Goal: Task Accomplishment & Management: Use online tool/utility

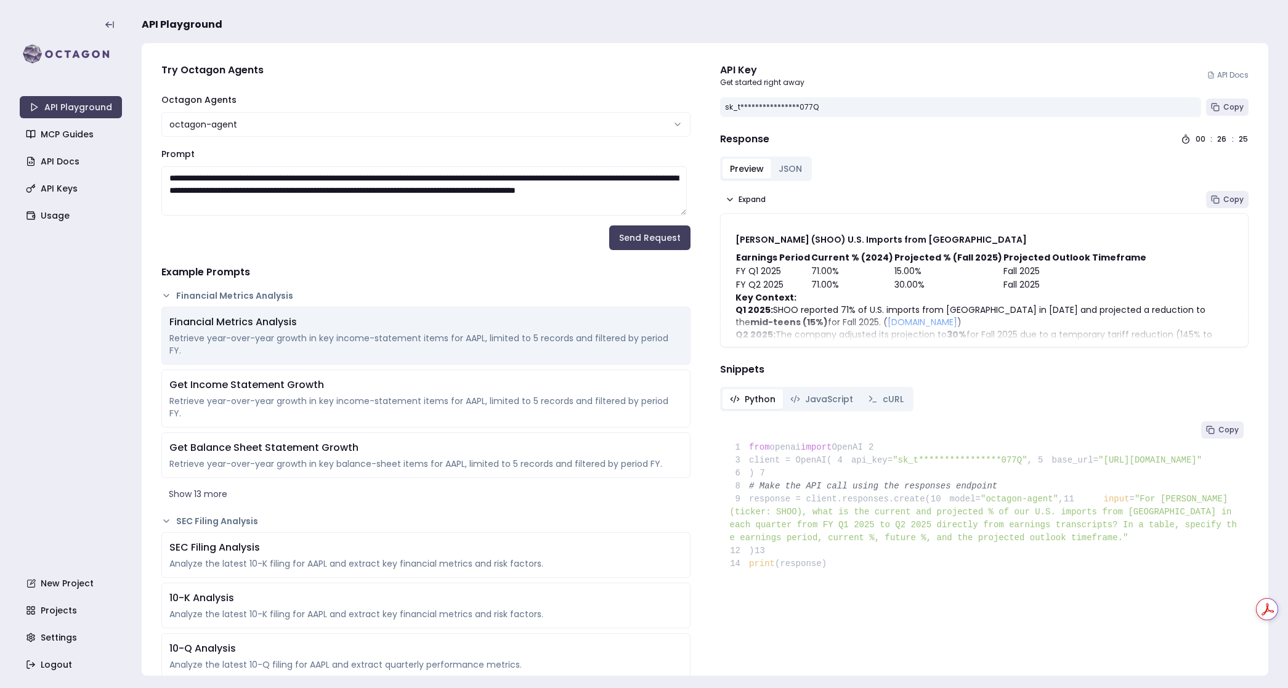
scroll to position [30, 0]
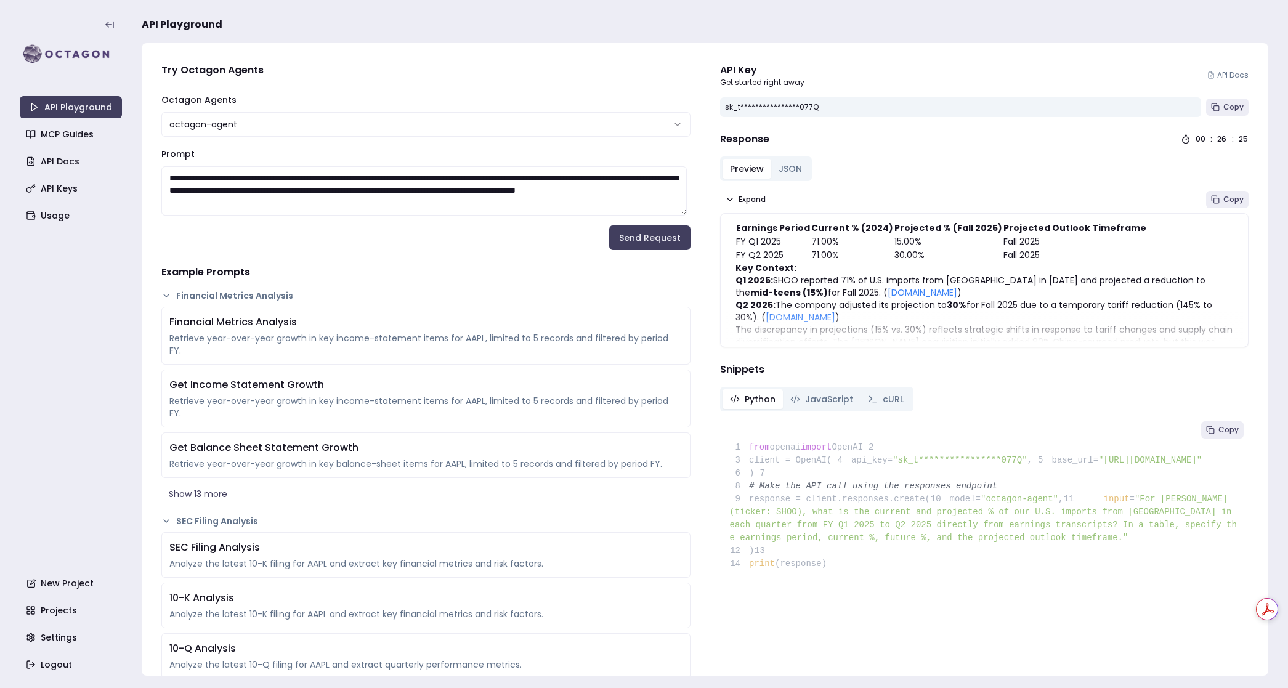
drag, startPoint x: 352, startPoint y: 208, endPoint x: 152, endPoint y: 177, distance: 201.9
click at [76, 581] on link "New Project" at bounding box center [72, 583] width 102 height 22
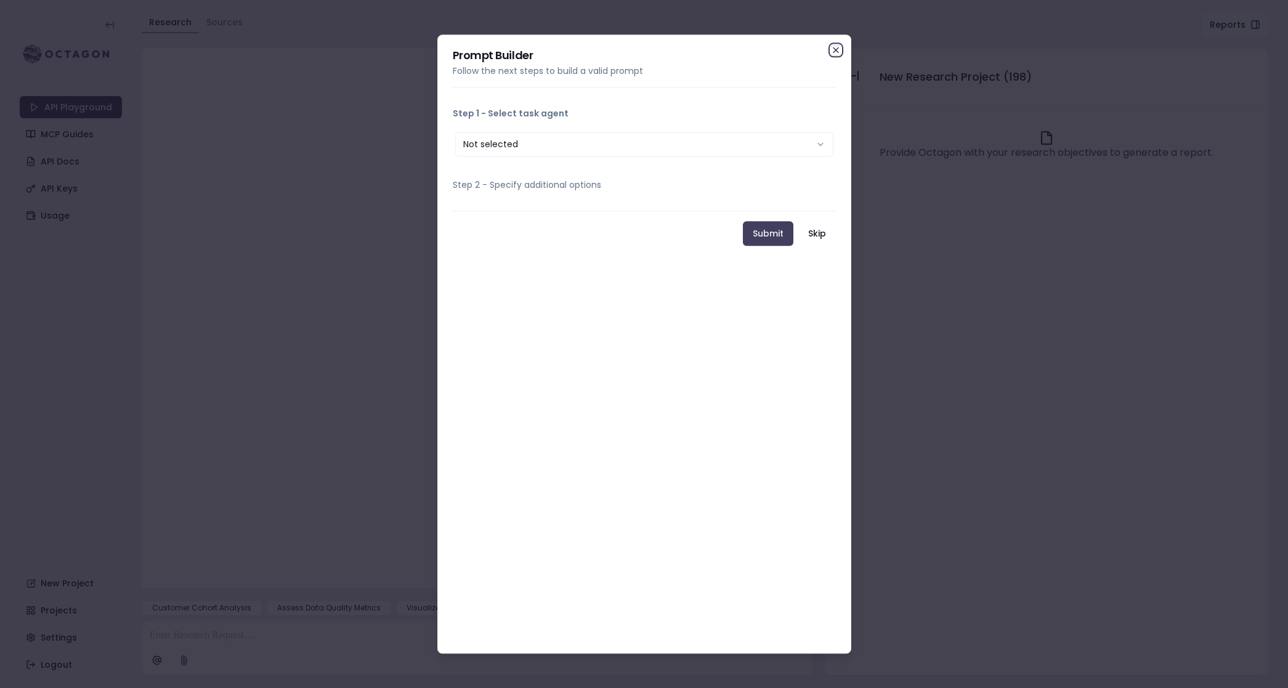
click at [838, 46] on icon "button" at bounding box center [836, 50] width 10 height 10
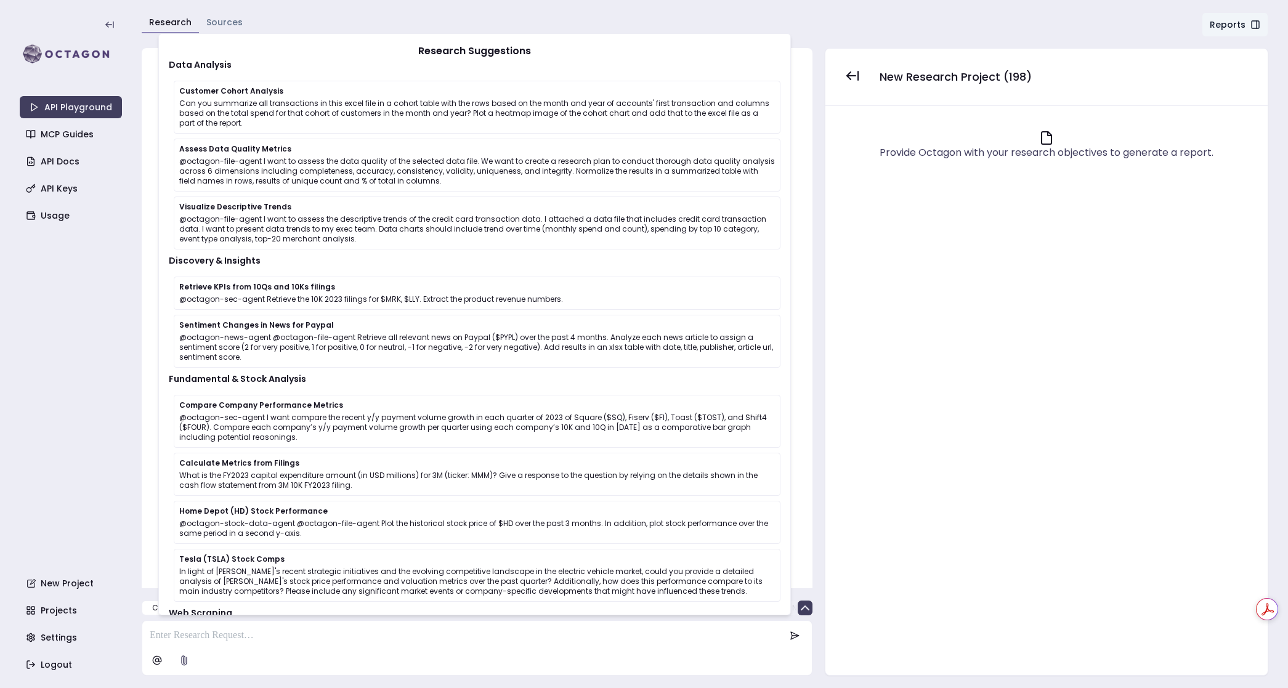
click at [248, 635] on p at bounding box center [467, 635] width 635 height 15
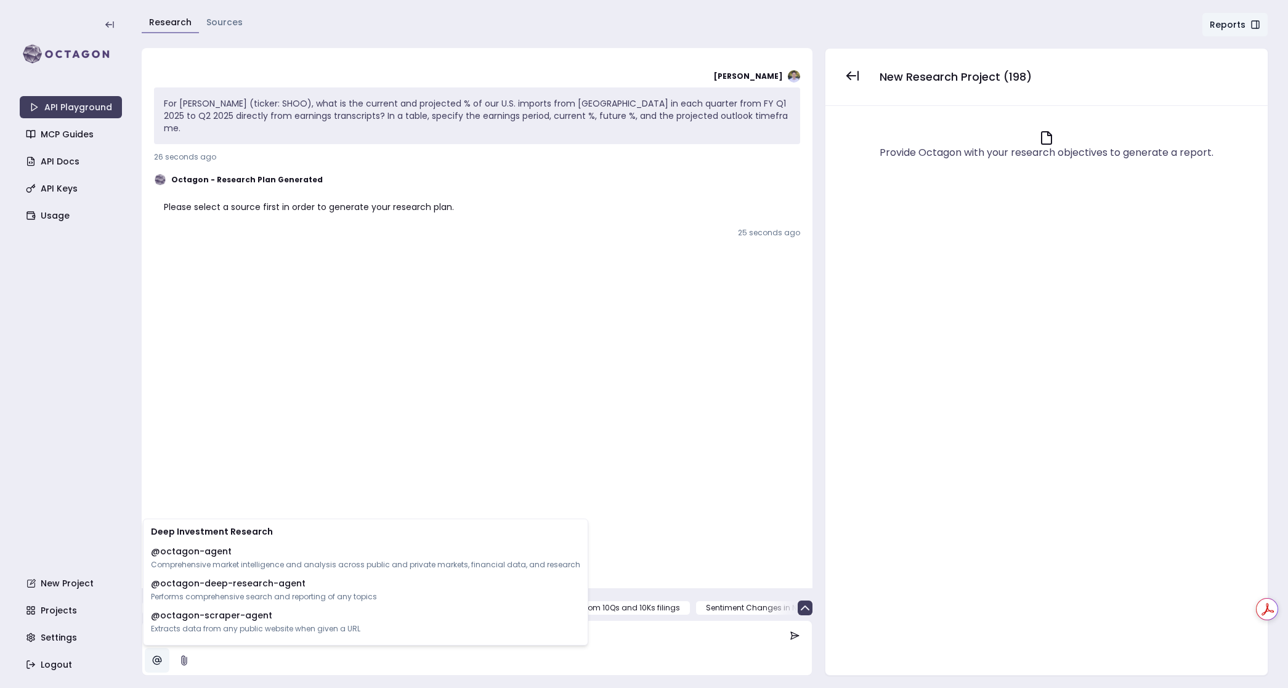
click at [153, 655] on html "API Playground MCP Guides API Docs API Keys Usage New Project Projects Settings…" at bounding box center [644, 344] width 1288 height 688
click at [216, 560] on p "Comprehensive market intelligence and analysis across public and private market…" at bounding box center [365, 565] width 429 height 10
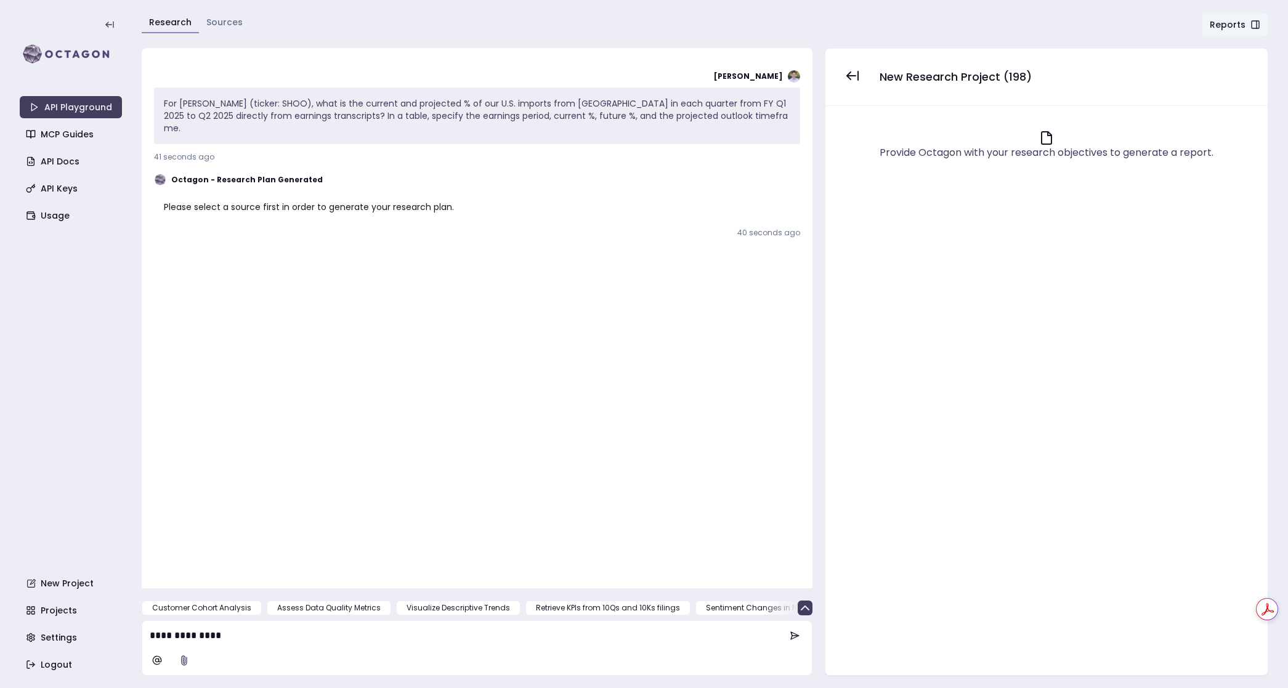
click at [279, 635] on p "**********" at bounding box center [468, 635] width 636 height 15
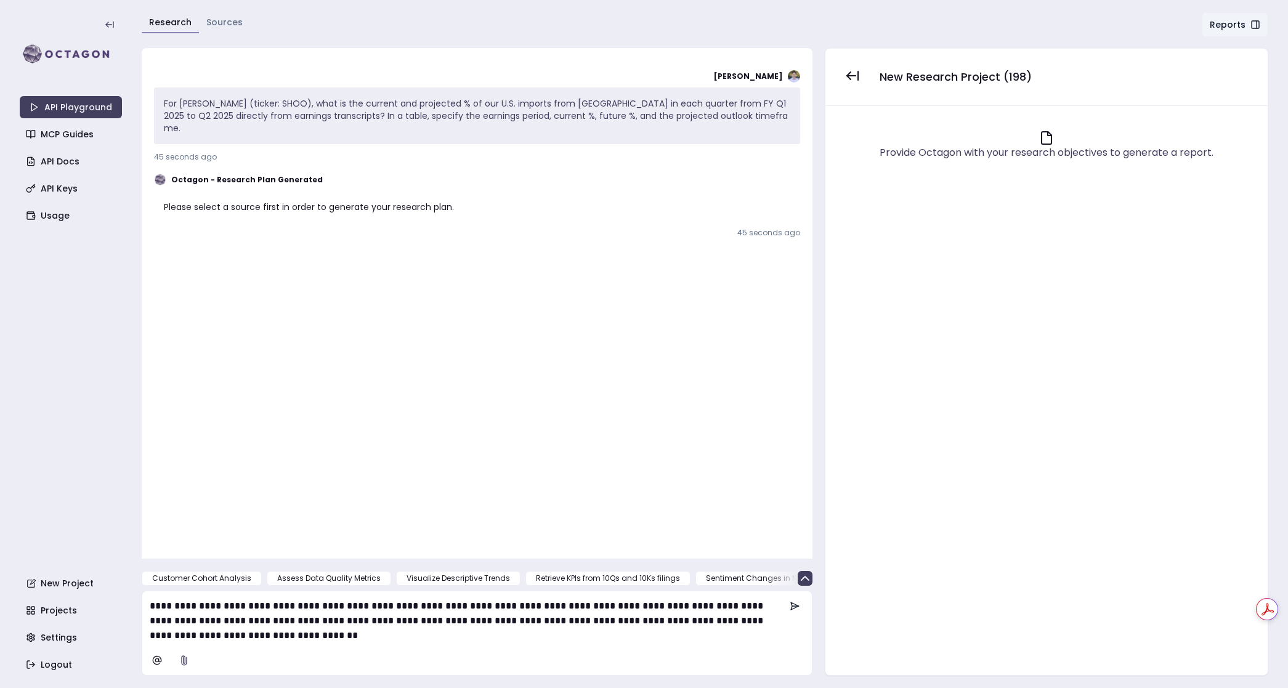
click at [798, 607] on icon at bounding box center [795, 606] width 10 height 10
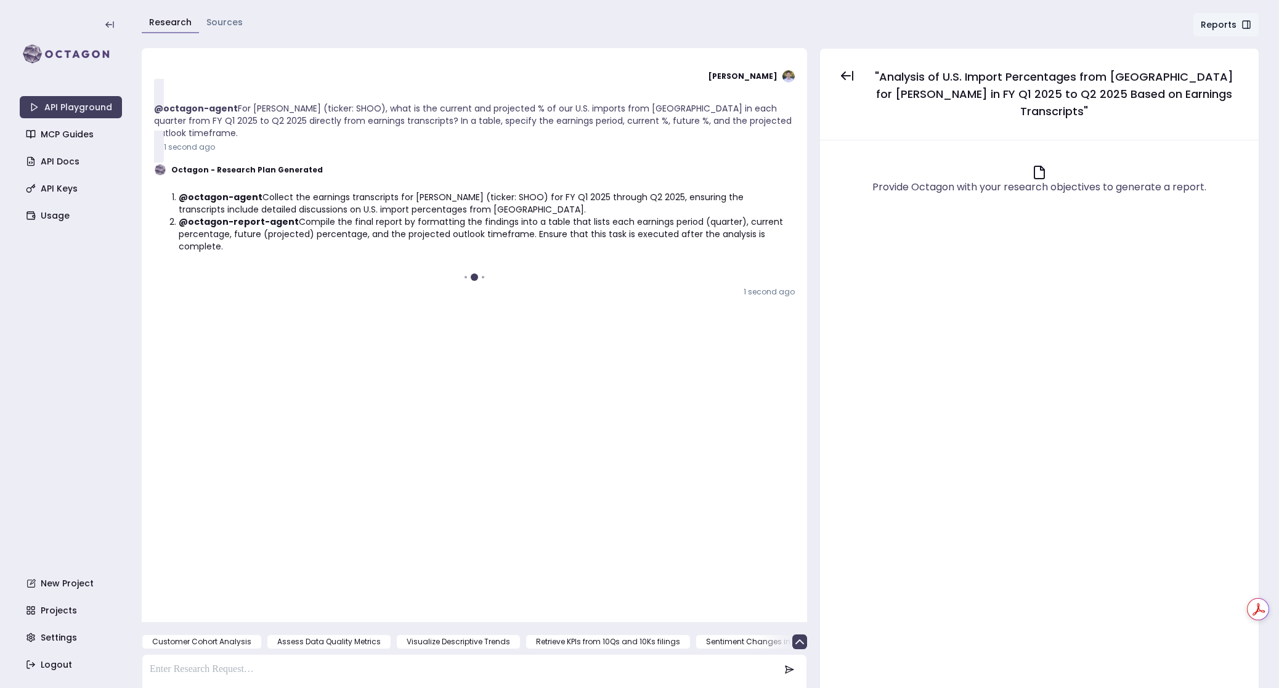
scroll to position [4, 0]
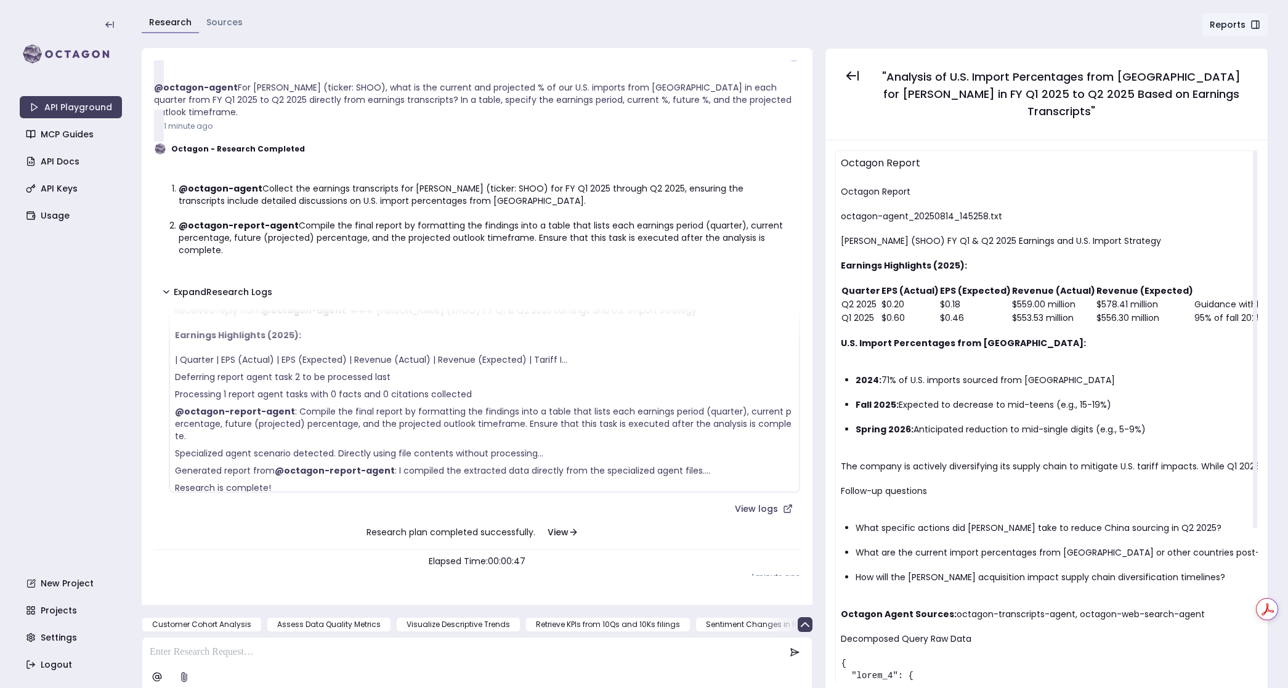
scroll to position [215, 0]
